Goal: Find contact information: Find contact information

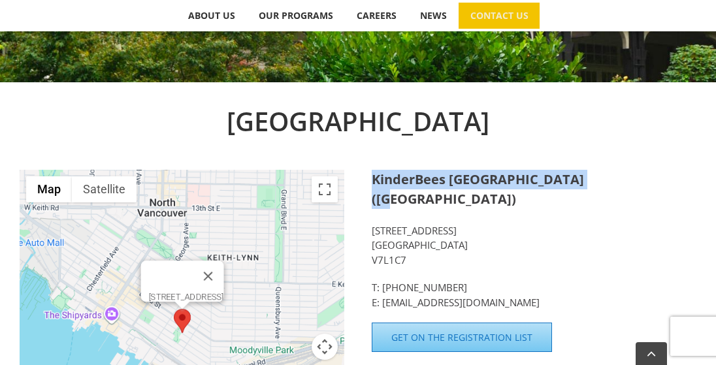
drag, startPoint x: 372, startPoint y: 182, endPoint x: 590, endPoint y: 186, distance: 218.3
click at [584, 186] on strong "KinderBees [GEOGRAPHIC_DATA] ([GEOGRAPHIC_DATA])" at bounding box center [478, 189] width 212 height 37
copy strong "KinderBees Early Learning Centre"
drag, startPoint x: 406, startPoint y: 259, endPoint x: 365, endPoint y: 235, distance: 48.1
click at [365, 235] on div "[GEOGRAPHIC_DATA] ← Move left → Move right ↑ Move up ↓ Move down + Zoom in - Zo…" at bounding box center [358, 306] width 677 height 408
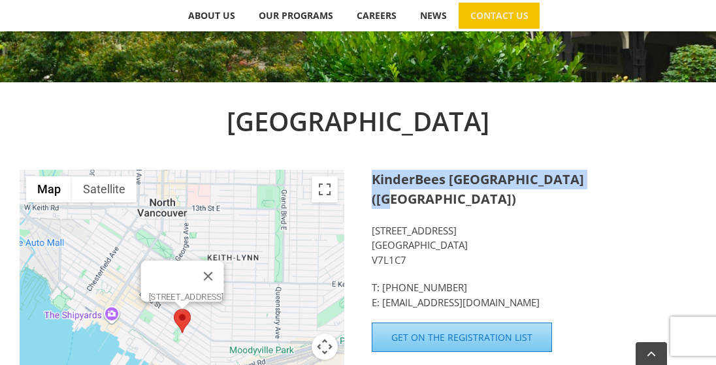
copy p "[STREET_ADDRESS]"
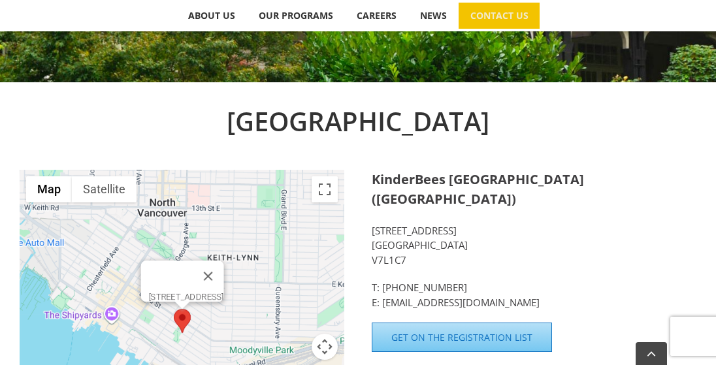
click at [579, 163] on div "[GEOGRAPHIC_DATA]" at bounding box center [358, 136] width 677 height 68
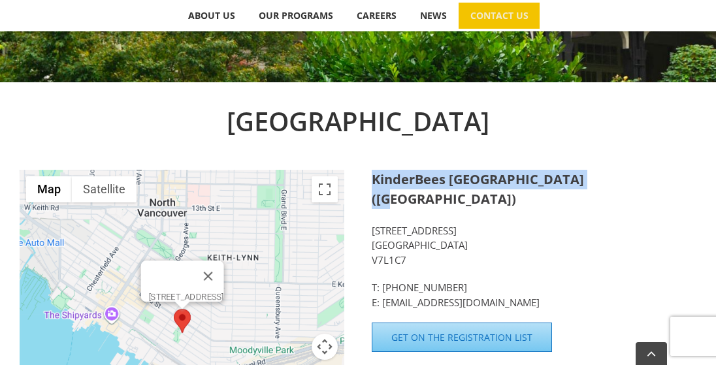
drag, startPoint x: 587, startPoint y: 176, endPoint x: 367, endPoint y: 174, distance: 220.2
click at [367, 174] on div "[GEOGRAPHIC_DATA] ← Move left → Move right ↑ Move up ↓ Move down + Zoom in - Zo…" at bounding box center [358, 306] width 677 height 408
copy strong "KinderBees Early Learning Centre"
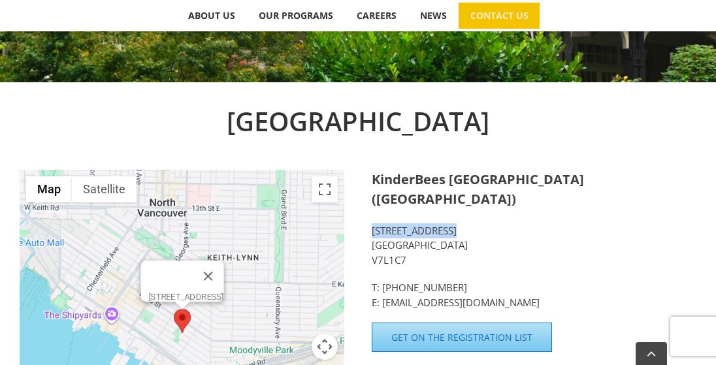
drag, startPoint x: 371, startPoint y: 232, endPoint x: 449, endPoint y: 233, distance: 77.8
click at [449, 233] on p "[STREET_ADDRESS]" at bounding box center [534, 245] width 325 height 44
copy p "[STREET_ADDRESS]"
drag, startPoint x: 449, startPoint y: 248, endPoint x: 373, endPoint y: 242, distance: 76.0
click at [373, 242] on p "[STREET_ADDRESS]" at bounding box center [534, 245] width 325 height 44
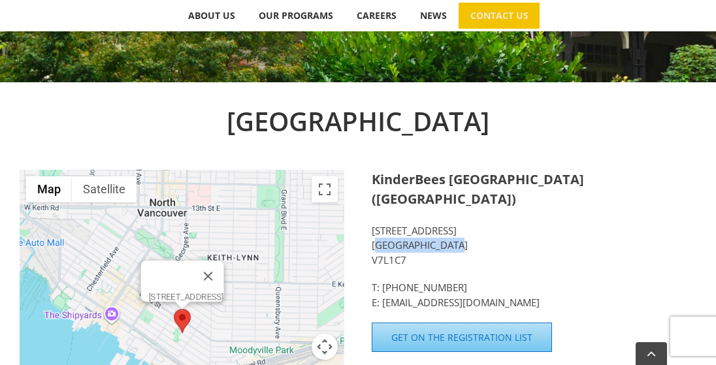
copy p "[GEOGRAPHIC_DATA]"
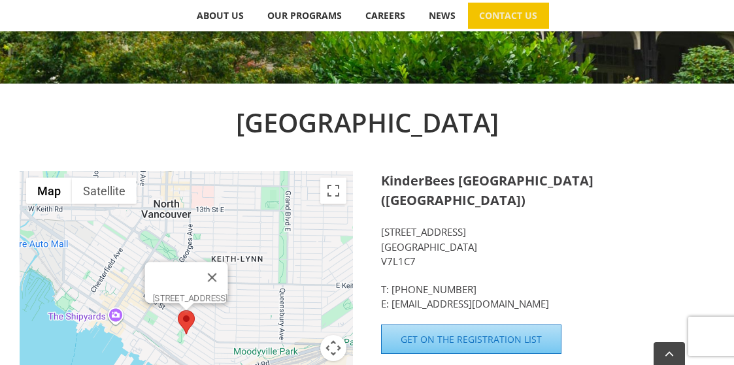
click at [461, 231] on p "[STREET_ADDRESS]" at bounding box center [547, 247] width 333 height 44
drag, startPoint x: 457, startPoint y: 230, endPoint x: 382, endPoint y: 228, distance: 75.2
click at [382, 228] on p "[STREET_ADDRESS]" at bounding box center [547, 247] width 333 height 44
copy p "[STREET_ADDRESS]"
drag, startPoint x: 457, startPoint y: 251, endPoint x: 381, endPoint y: 248, distance: 76.5
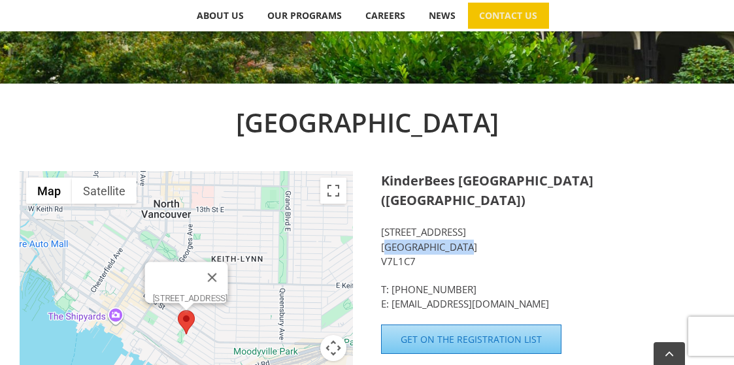
click at [381, 248] on p "[STREET_ADDRESS]" at bounding box center [547, 247] width 333 height 44
copy p "[GEOGRAPHIC_DATA]"
drag, startPoint x: 416, startPoint y: 263, endPoint x: 380, endPoint y: 260, distance: 35.4
click at [381, 260] on p "[STREET_ADDRESS]" at bounding box center [547, 247] width 333 height 44
copy p "V7L1C7"
